Goal: Information Seeking & Learning: Check status

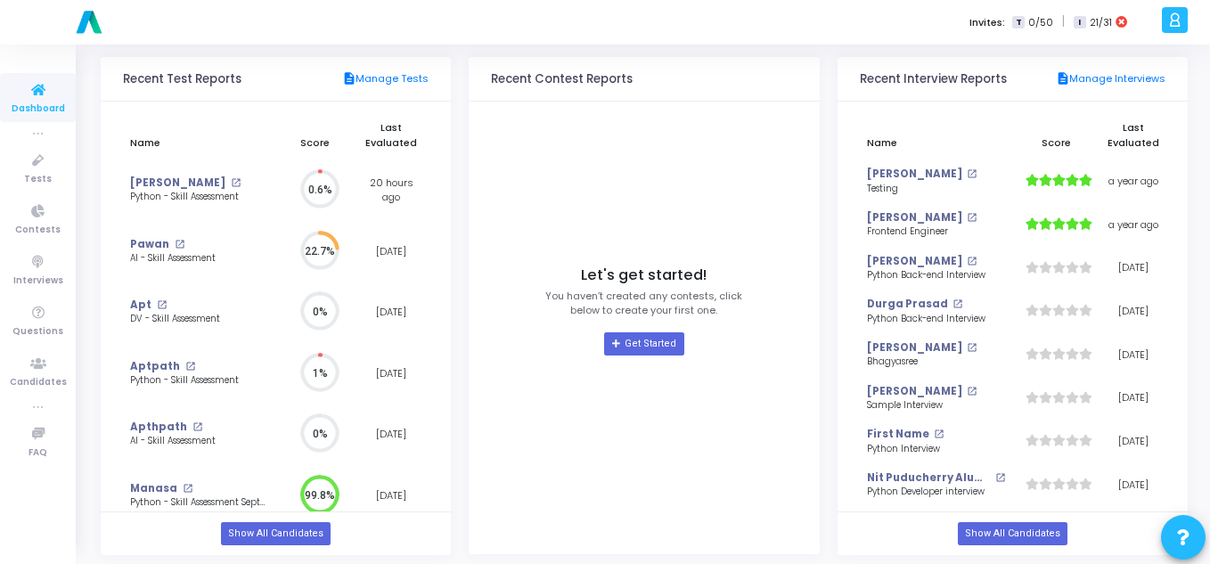
scroll to position [192, 0]
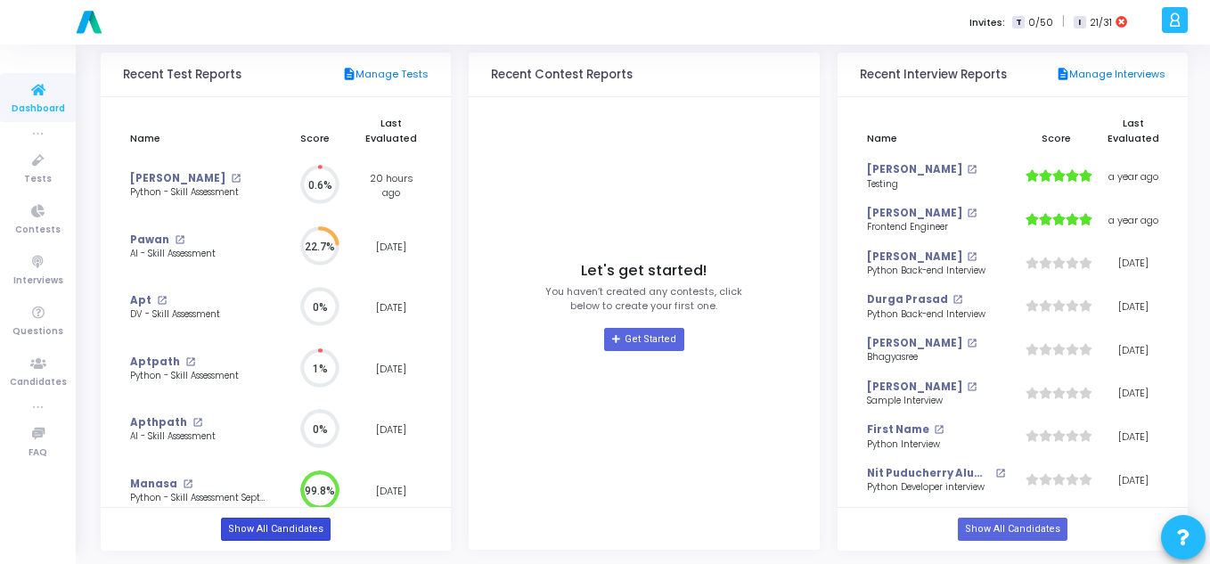
click at [252, 526] on link "Show All Candidates" at bounding box center [276, 529] width 110 height 23
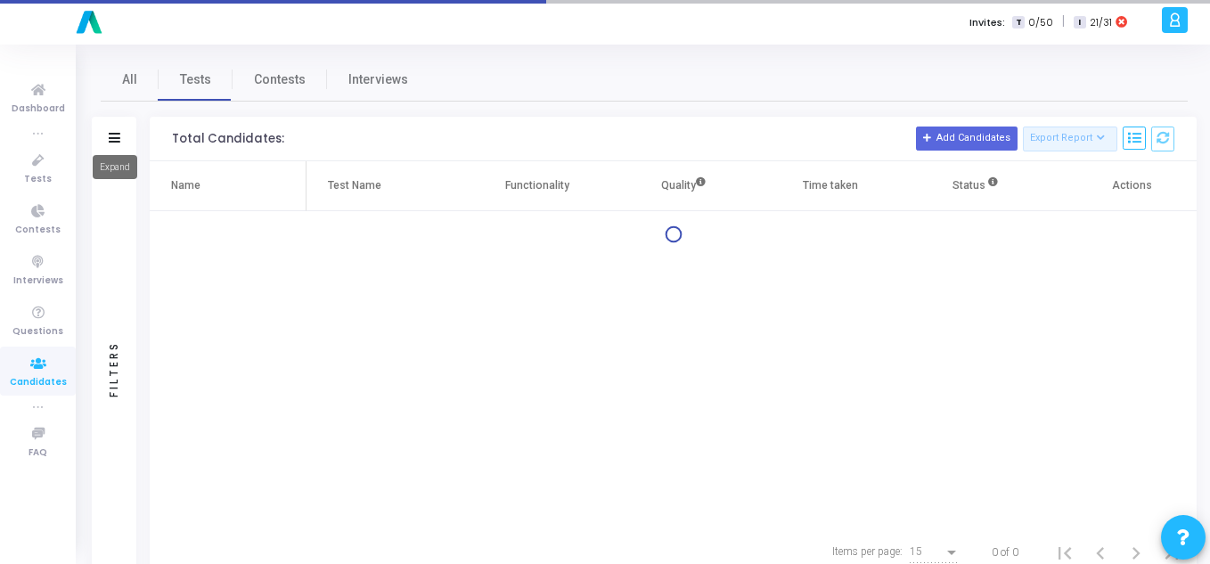
click at [109, 139] on icon at bounding box center [115, 138] width 12 height 10
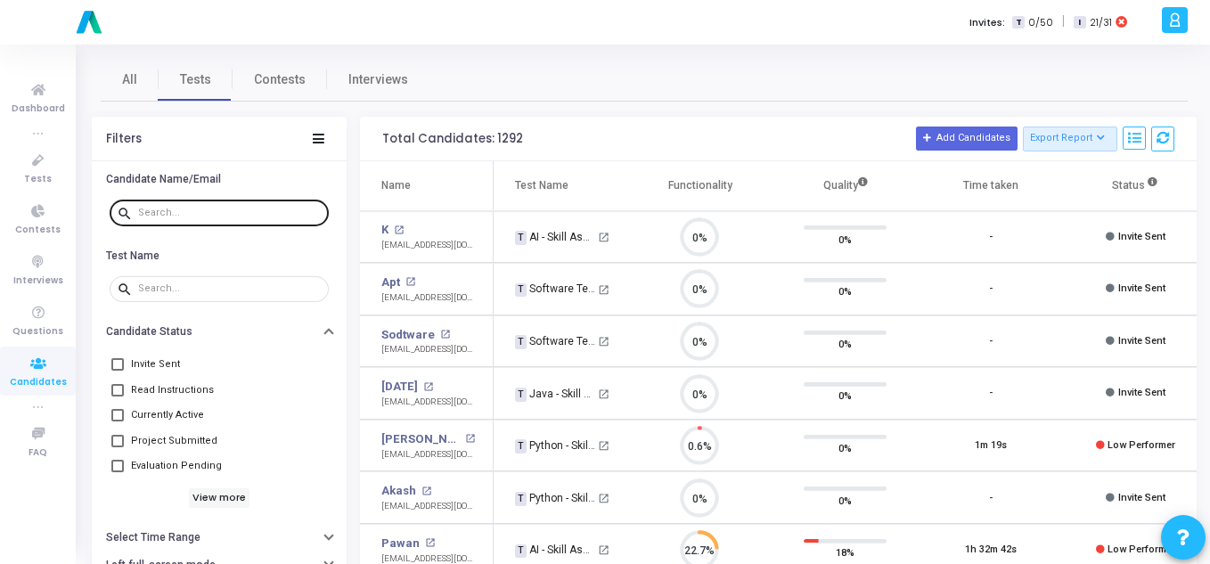
scroll to position [37, 45]
click at [185, 212] on input "text" at bounding box center [229, 213] width 183 height 11
paste input "[EMAIL_ADDRESS][DOMAIN_NAME]"
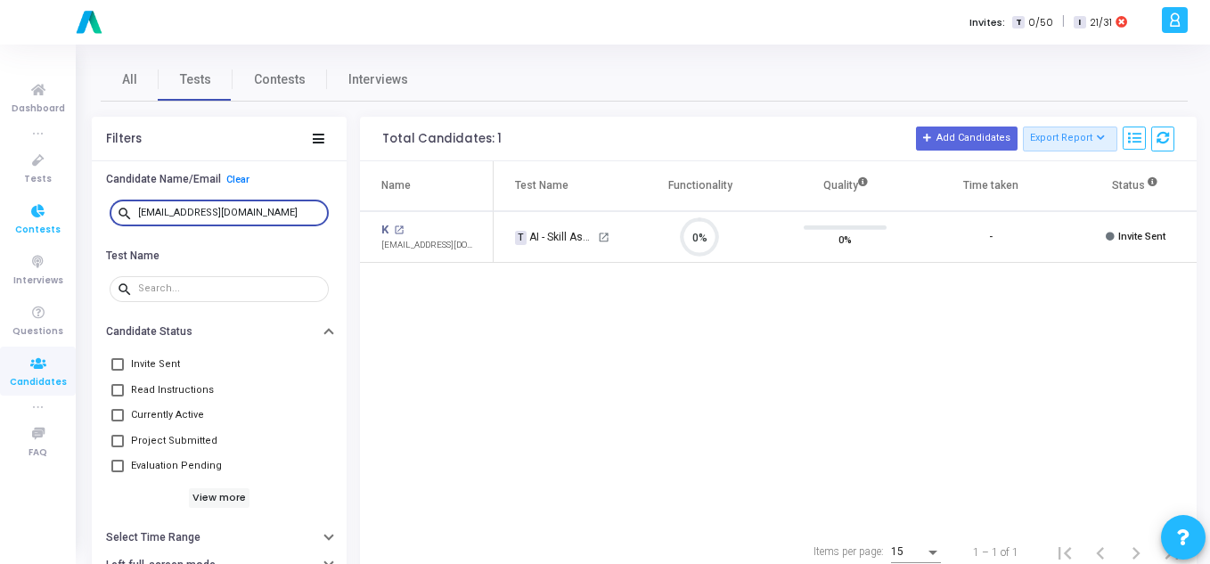
drag, startPoint x: 289, startPoint y: 211, endPoint x: 0, endPoint y: 207, distance: 289.5
click at [0, 207] on div "Dashboard true Tests Contests Interviews Questions Candidates true FAQ Invites:…" at bounding box center [605, 282] width 1210 height 564
paste input "pardhusalikanti"
type input "[EMAIL_ADDRESS][DOMAIN_NAME]"
click at [403, 224] on link "Pawan" at bounding box center [400, 230] width 38 height 18
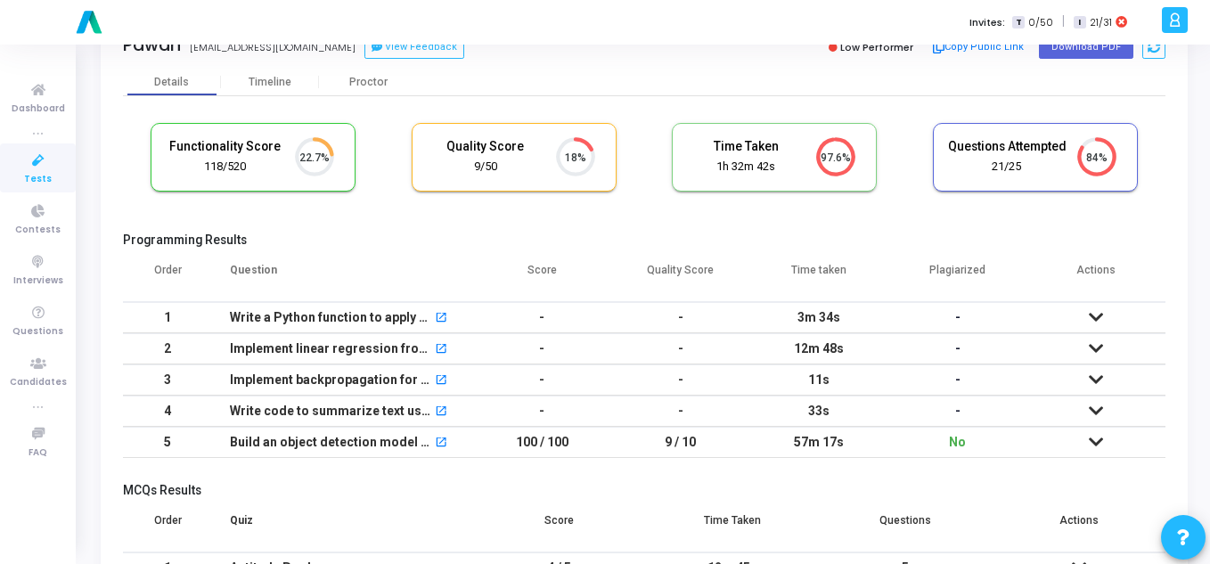
scroll to position [53, 0]
